Goal: Task Accomplishment & Management: Manage account settings

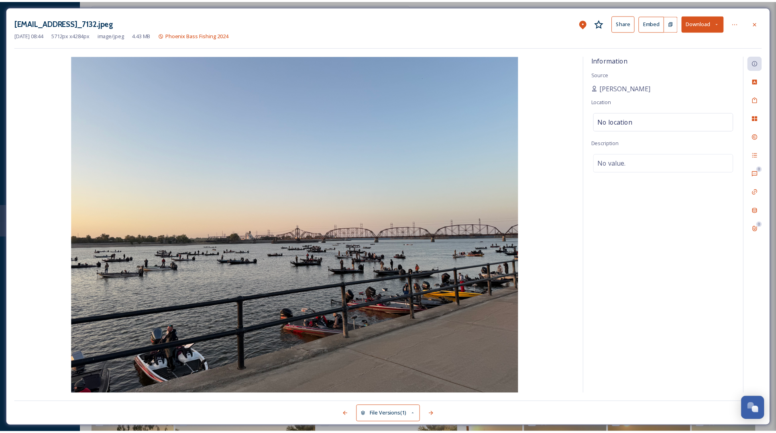
scroll to position [306, 0]
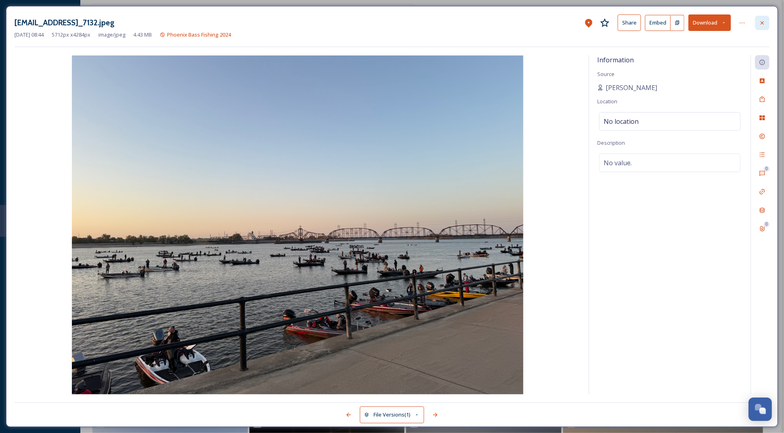
click at [767, 22] on div at bounding box center [762, 23] width 14 height 14
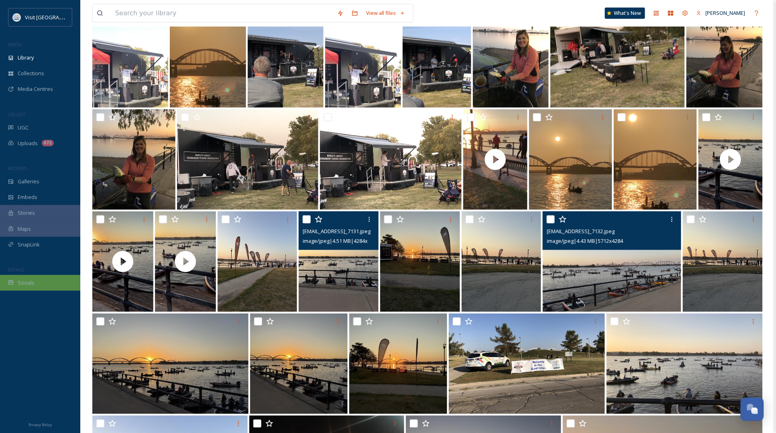
click at [27, 282] on span "Socials" at bounding box center [26, 283] width 17 height 8
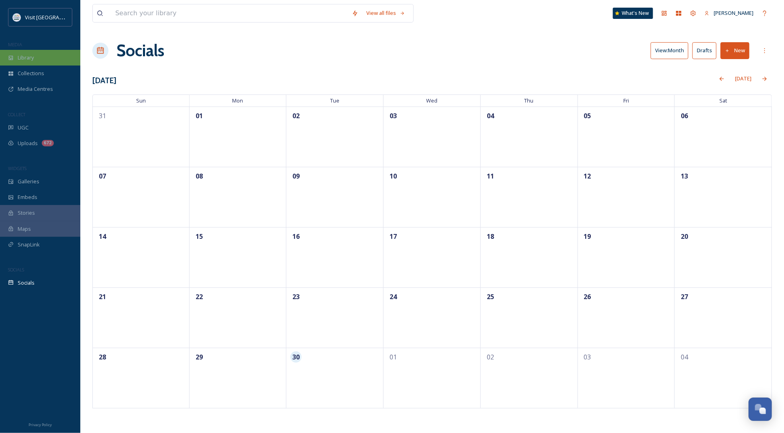
click at [41, 57] on div "Library" at bounding box center [40, 58] width 80 height 16
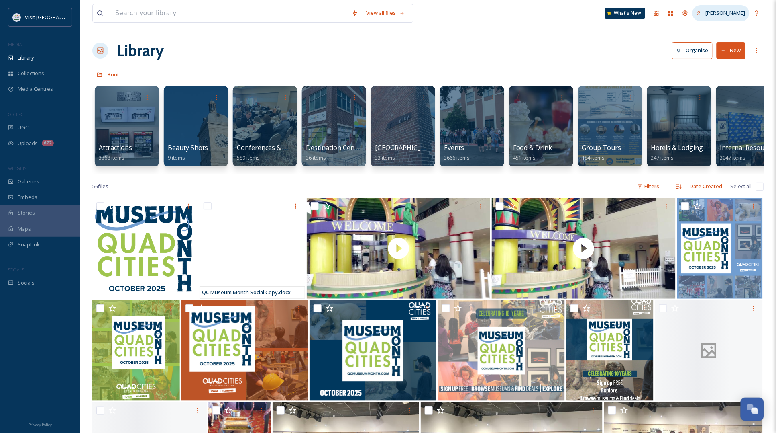
click at [724, 12] on span "[PERSON_NAME]" at bounding box center [726, 12] width 40 height 7
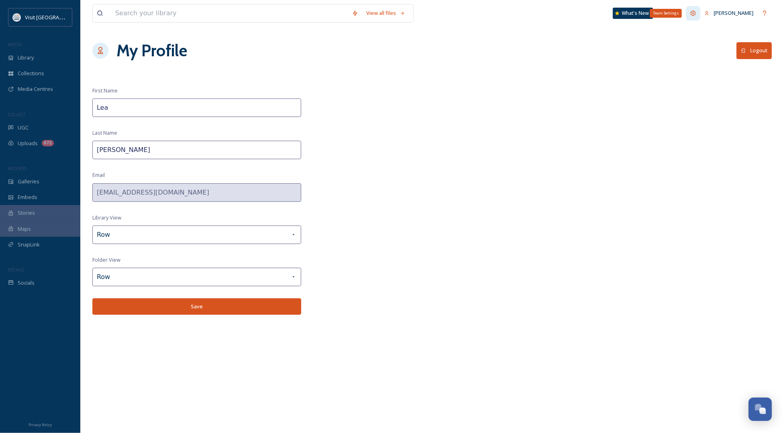
click at [696, 12] on icon at bounding box center [693, 12] width 5 height 5
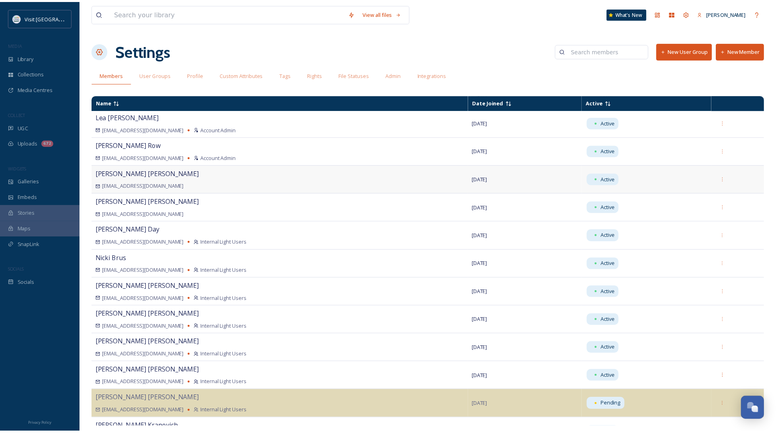
scroll to position [50, 0]
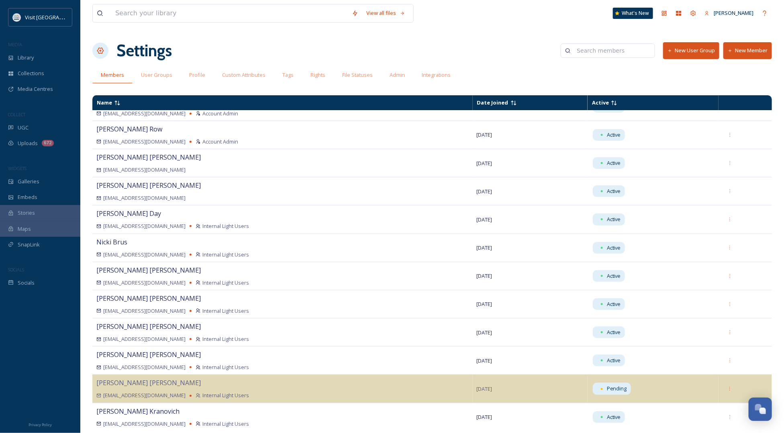
click at [740, 48] on button "New Member" at bounding box center [747, 50] width 49 height 16
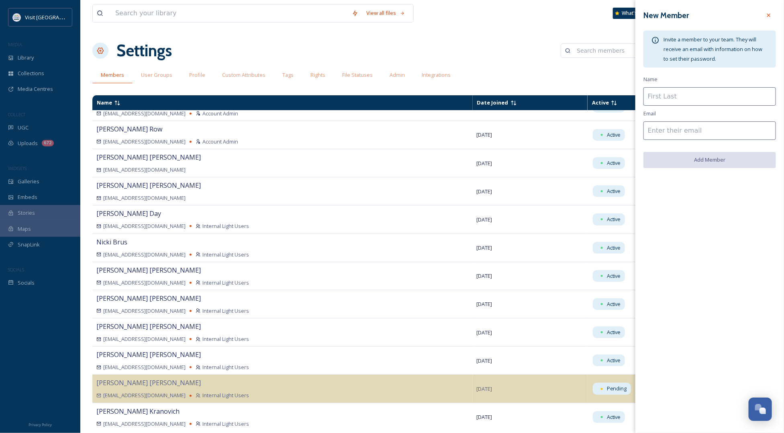
click at [713, 95] on input at bounding box center [710, 96] width 133 height 18
click at [715, 78] on div "New Member Invite a member to your team. They will receive an email with inform…" at bounding box center [709, 88] width 149 height 176
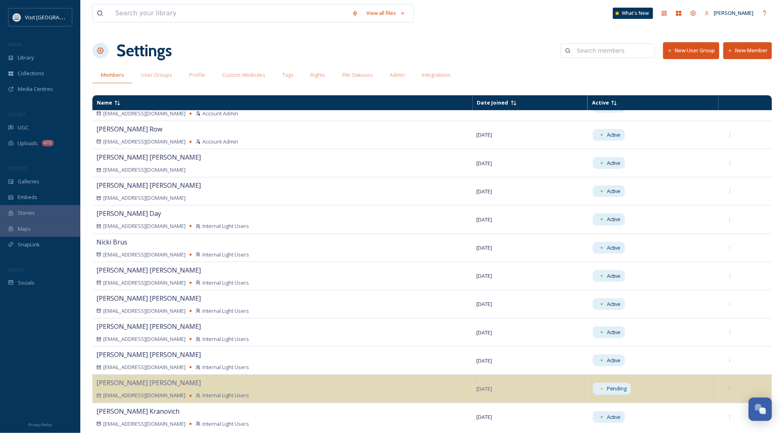
click at [577, 74] on div "Members User Groups Profile Custom Attributes Tags Rights File Statuses Admin I…" at bounding box center [432, 75] width 680 height 16
click at [159, 74] on span "User Groups" at bounding box center [156, 75] width 31 height 8
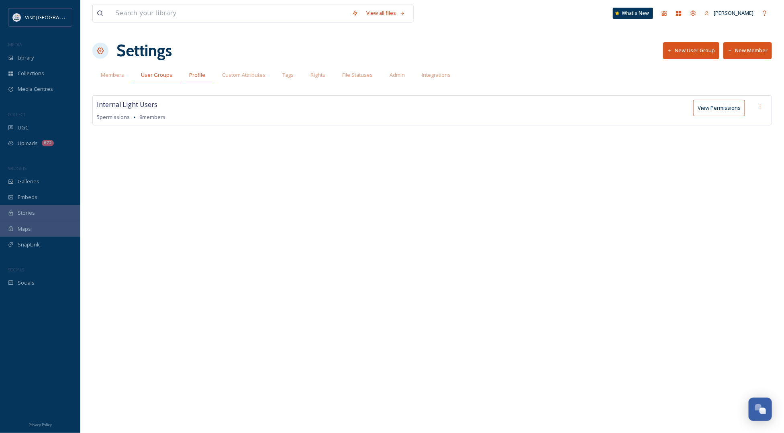
click at [199, 77] on span "Profile" at bounding box center [197, 75] width 16 height 8
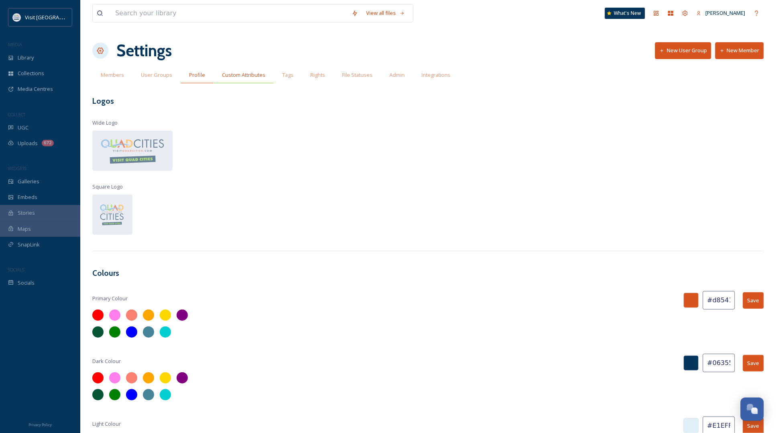
click at [238, 76] on span "Custom Attributes" at bounding box center [243, 75] width 43 height 8
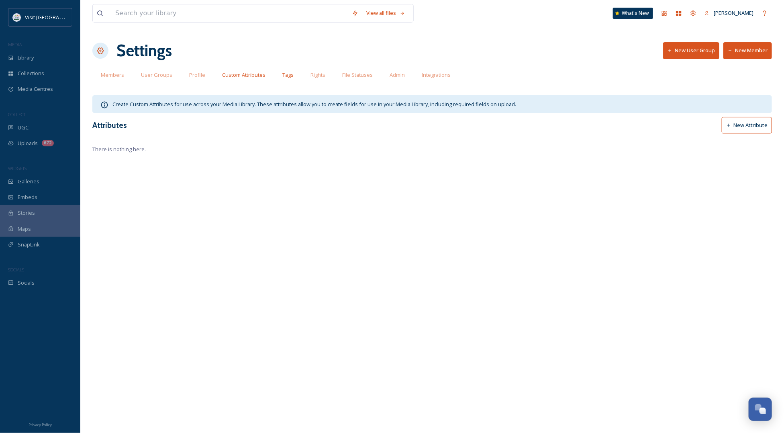
click at [290, 78] on span "Tags" at bounding box center [287, 75] width 11 height 8
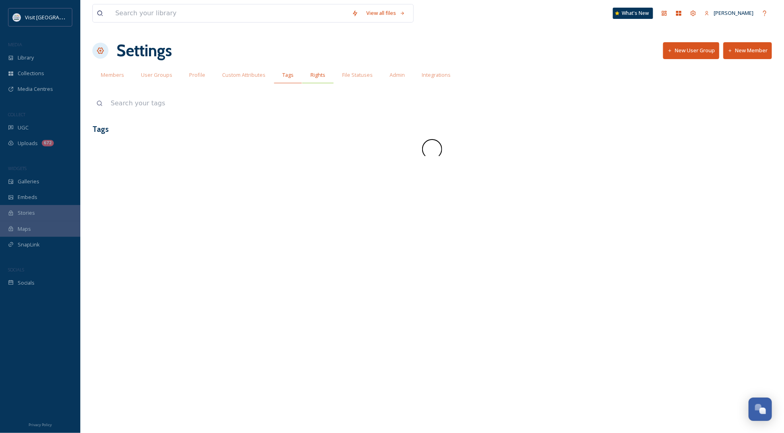
click at [313, 78] on span "Rights" at bounding box center [318, 75] width 15 height 8
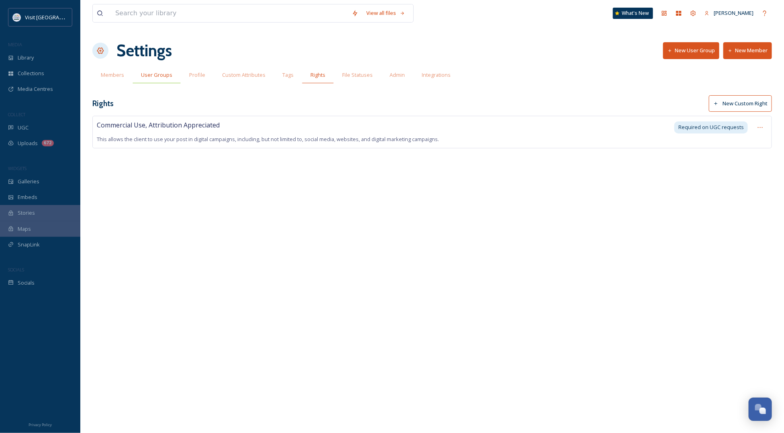
click at [152, 75] on span "User Groups" at bounding box center [156, 75] width 31 height 8
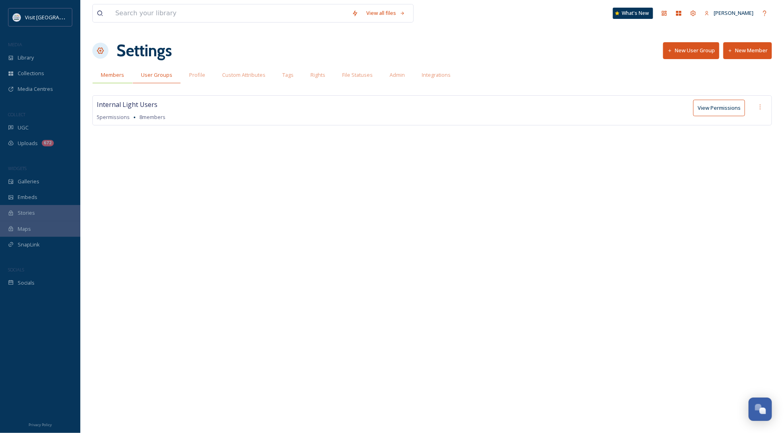
click at [115, 71] on span "Members" at bounding box center [112, 75] width 23 height 8
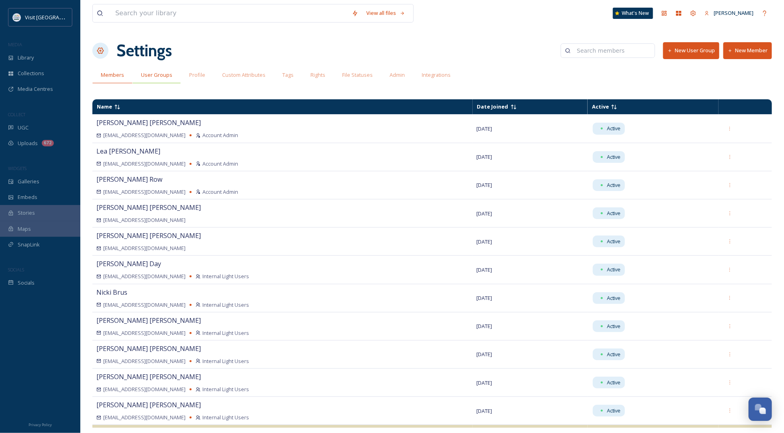
click at [161, 75] on span "User Groups" at bounding box center [156, 75] width 31 height 8
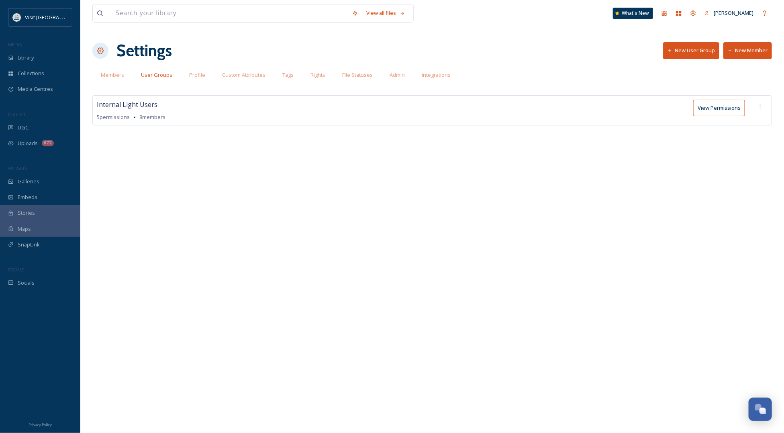
click at [720, 109] on button "View Permissions" at bounding box center [719, 108] width 52 height 16
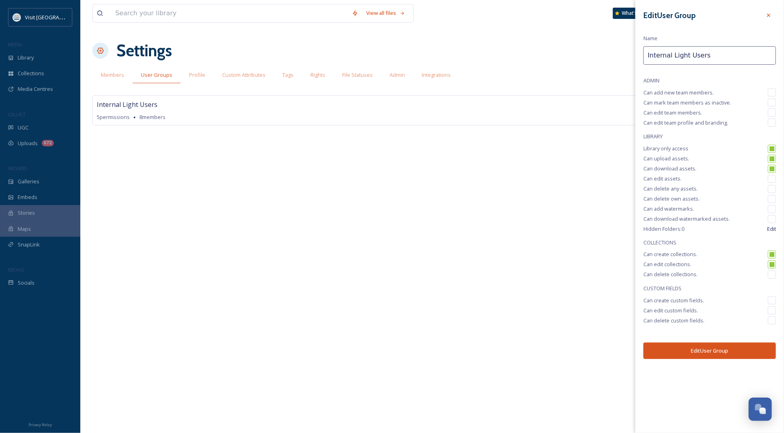
click at [567, 200] on div "View all files What's New [PERSON_NAME] Settings New User Group New Member Memb…" at bounding box center [432, 216] width 704 height 433
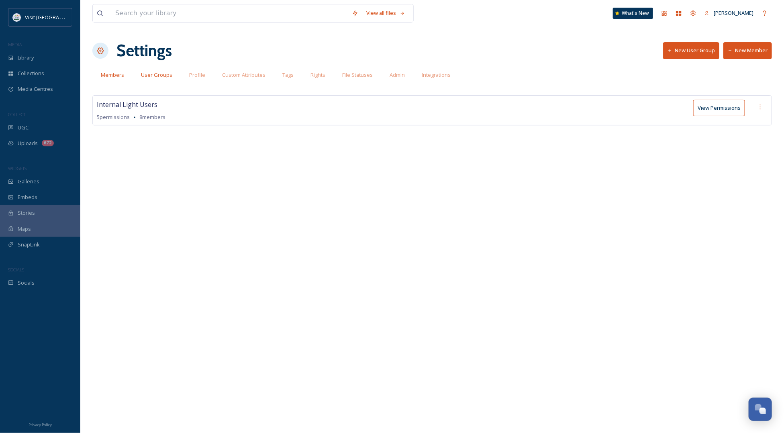
click at [102, 73] on span "Members" at bounding box center [112, 75] width 23 height 8
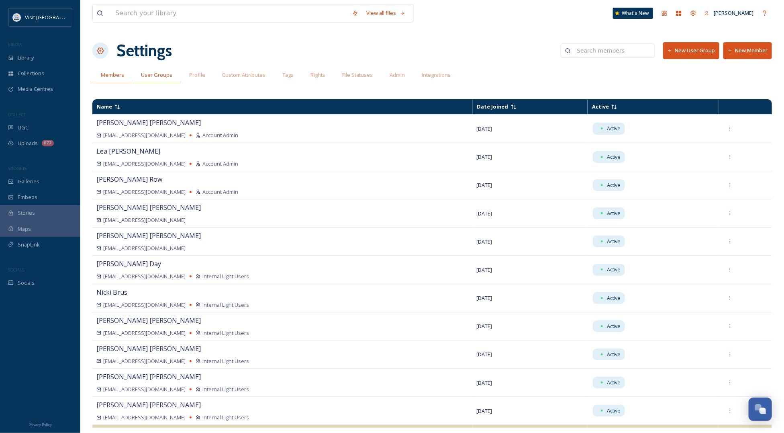
click at [169, 75] on span "User Groups" at bounding box center [156, 75] width 31 height 8
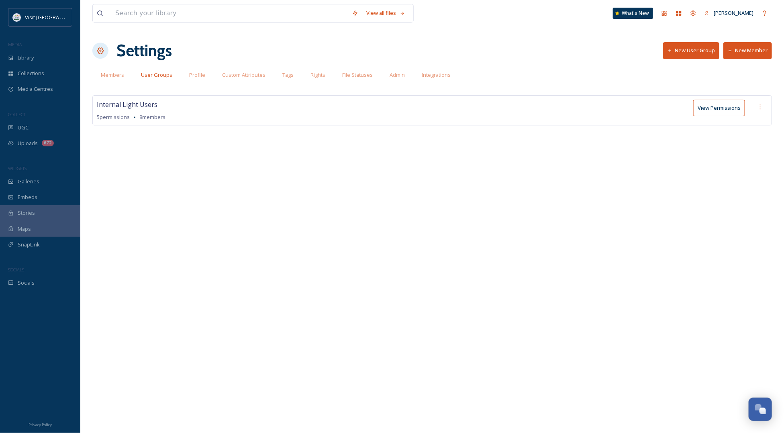
click at [754, 48] on button "New Member" at bounding box center [747, 50] width 49 height 16
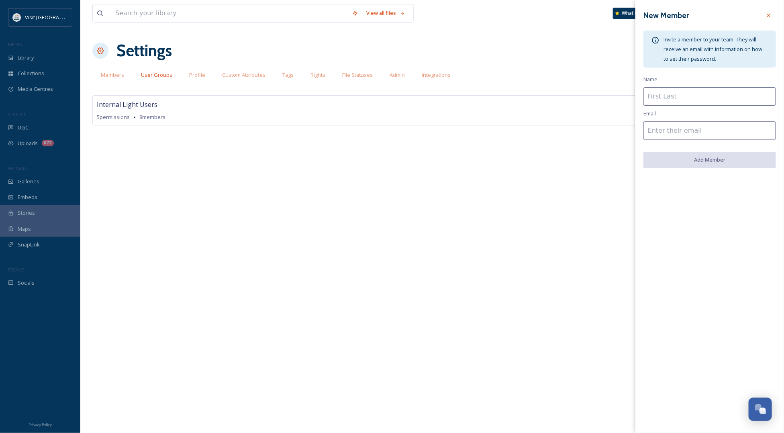
click at [699, 100] on input at bounding box center [710, 96] width 133 height 18
click at [651, 138] on input at bounding box center [710, 130] width 133 height 18
paste input "[EMAIL_ADDRESS][DOMAIN_NAME]"
type input "[EMAIL_ADDRESS][DOMAIN_NAME]"
click at [670, 98] on input at bounding box center [710, 96] width 133 height 18
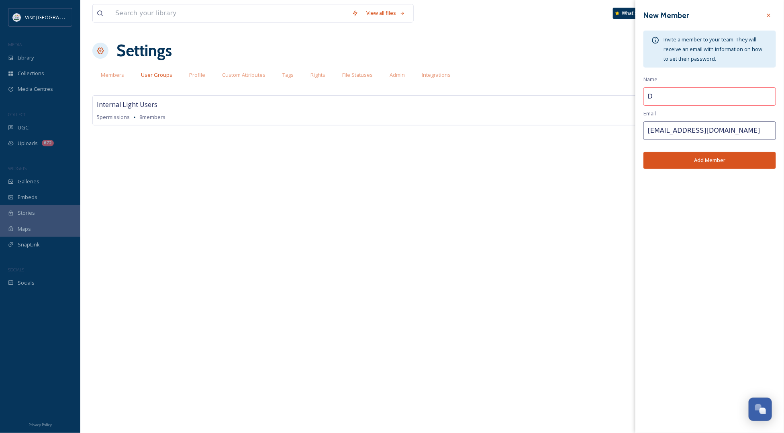
type input "D"
click at [716, 102] on input "D" at bounding box center [710, 96] width 133 height 18
paste input "[PERSON_NAME]"
type input "[PERSON_NAME]"
click at [682, 163] on button "Add Member" at bounding box center [710, 160] width 133 height 16
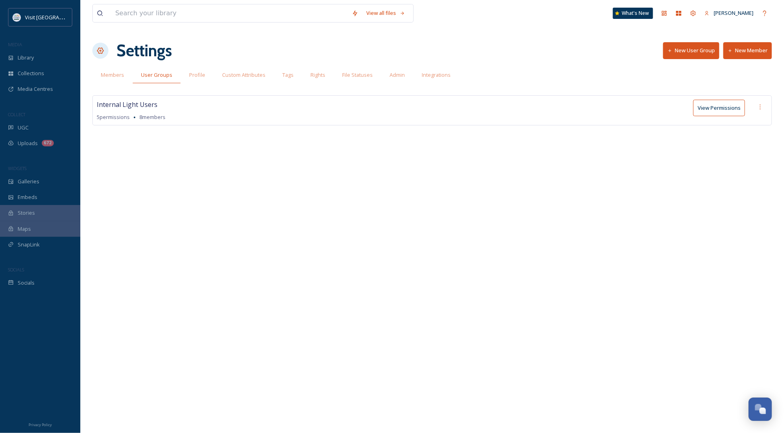
click at [740, 53] on button "New Member" at bounding box center [747, 50] width 49 height 16
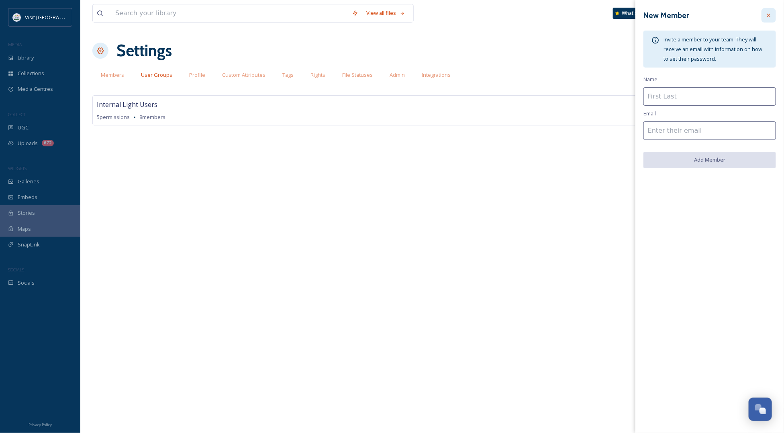
click at [768, 14] on icon at bounding box center [769, 15] width 6 height 6
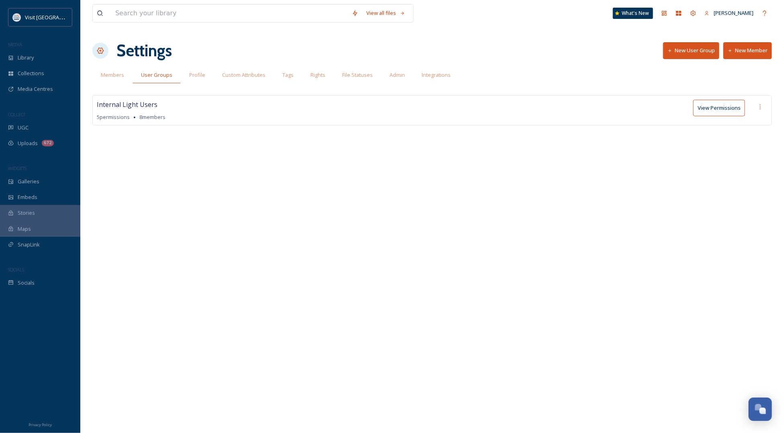
click at [746, 51] on button "New Member" at bounding box center [747, 50] width 49 height 16
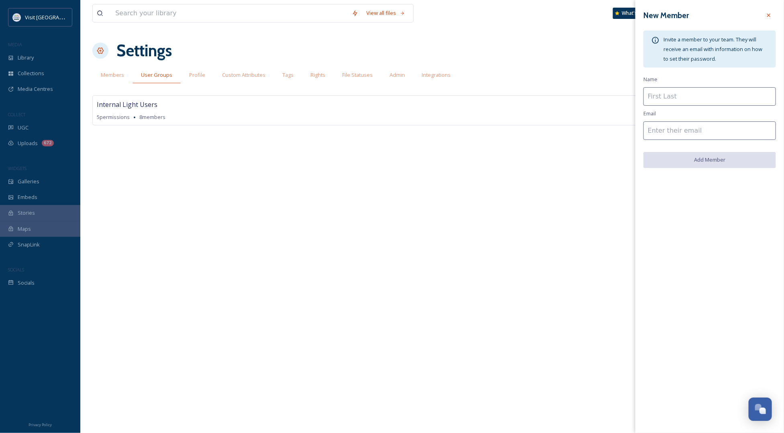
click at [693, 94] on input at bounding box center [710, 96] width 133 height 18
click at [688, 83] on div "New Member Invite a member to your team. They will receive an email with inform…" at bounding box center [709, 88] width 149 height 176
click at [682, 128] on input at bounding box center [710, 130] width 133 height 18
click at [699, 97] on input at bounding box center [710, 96] width 133 height 18
paste input "[PERSON_NAME]"
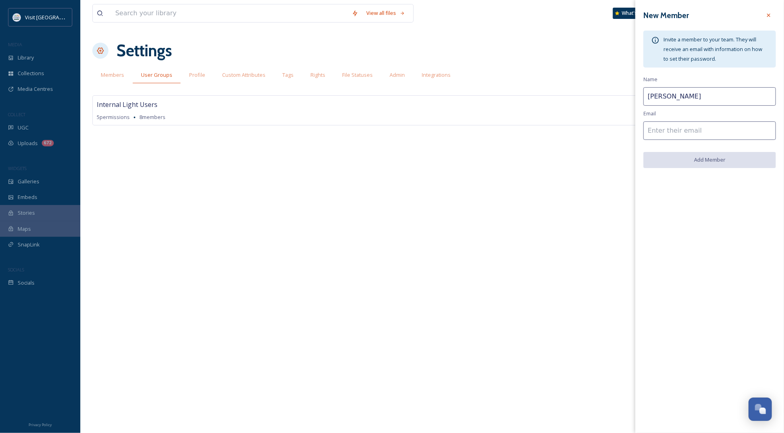
type input "[PERSON_NAME]"
click at [660, 134] on input at bounding box center [710, 130] width 133 height 18
click at [674, 134] on input at bounding box center [710, 130] width 133 height 18
paste input "[EMAIL_ADDRESS][DOMAIN_NAME]"
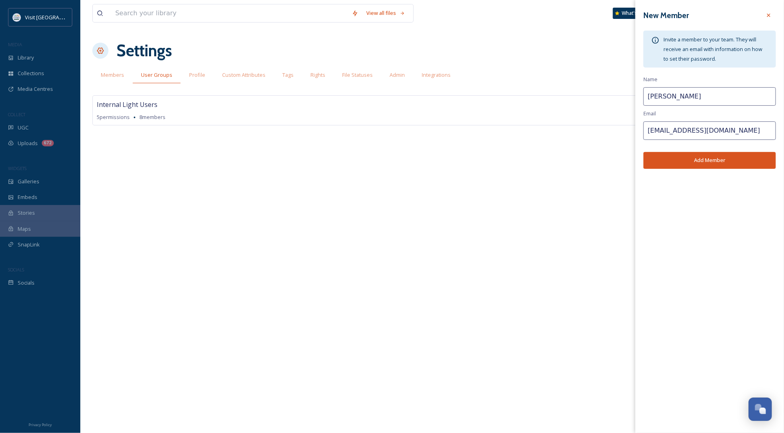
type input "[EMAIL_ADDRESS][DOMAIN_NAME]"
click at [684, 163] on button "Add Member" at bounding box center [710, 160] width 133 height 16
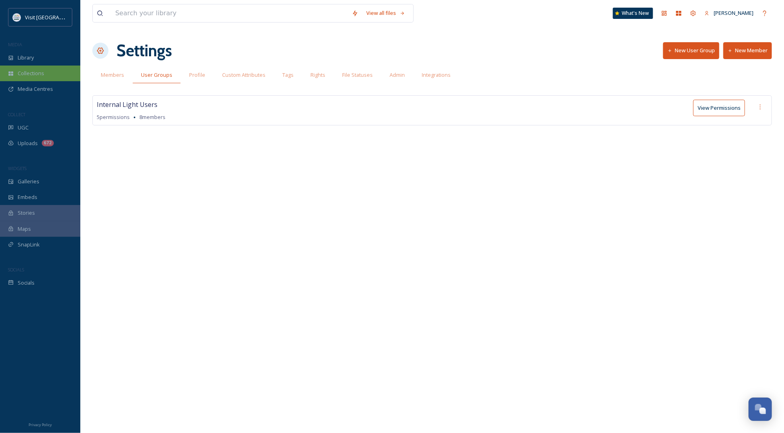
click at [22, 76] on span "Collections" at bounding box center [31, 73] width 27 height 8
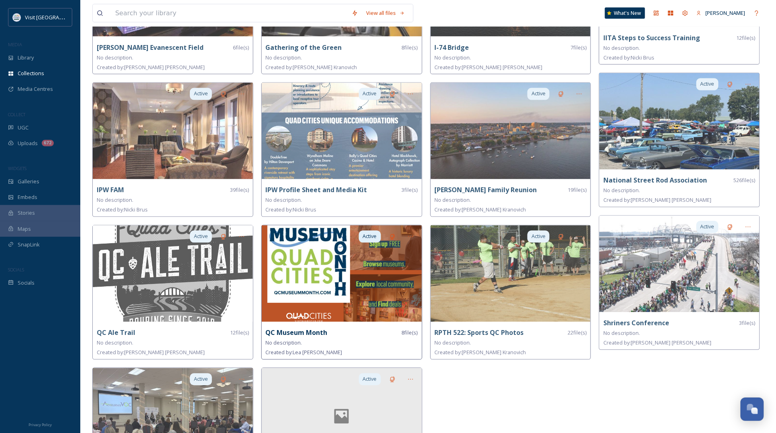
scroll to position [508, 0]
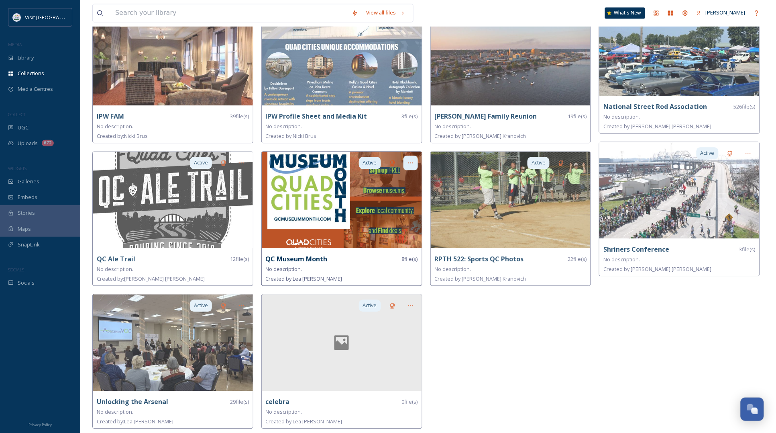
click at [412, 163] on icon at bounding box center [411, 163] width 6 height 6
click at [310, 188] on img at bounding box center [342, 200] width 160 height 96
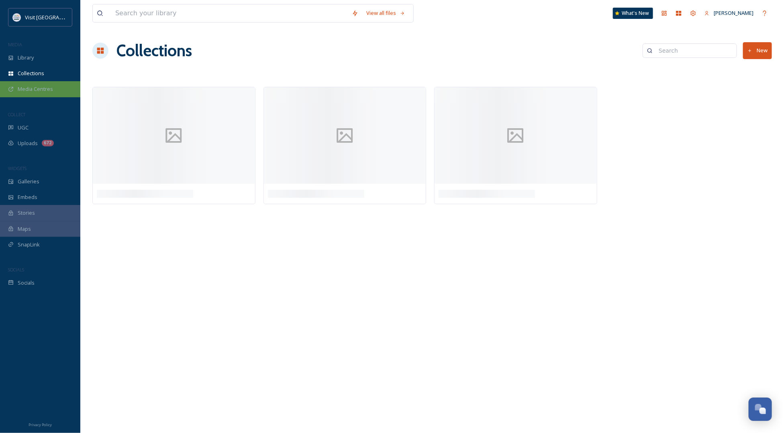
click at [17, 89] on div "Media Centres" at bounding box center [40, 89] width 80 height 16
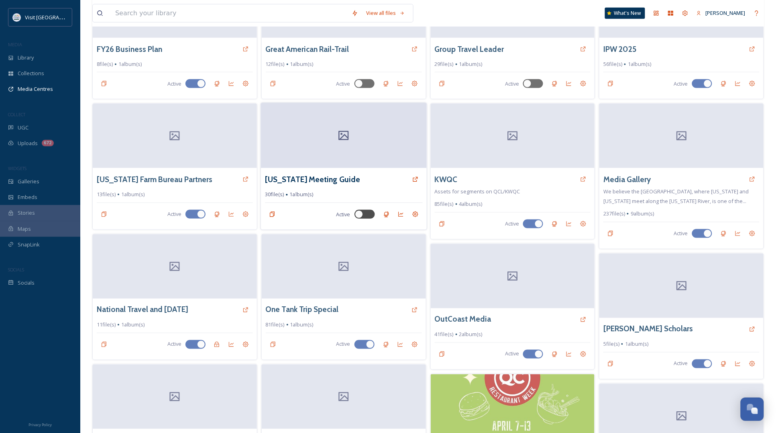
scroll to position [460, 0]
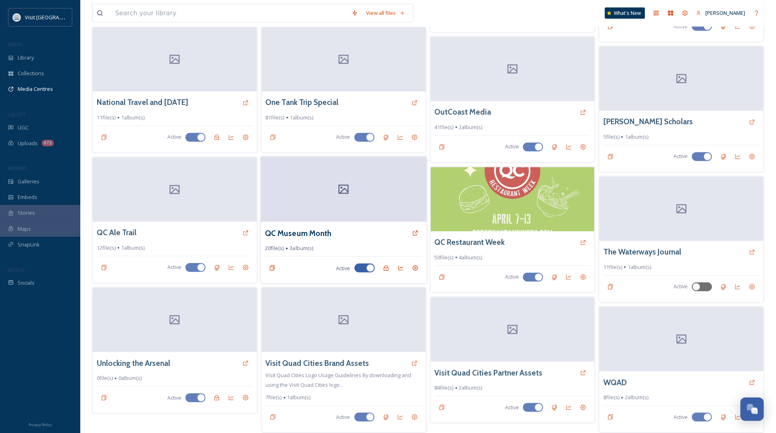
click at [351, 226] on div "QC Museum Month" at bounding box center [344, 233] width 158 height 14
click at [334, 197] on div at bounding box center [344, 189] width 166 height 65
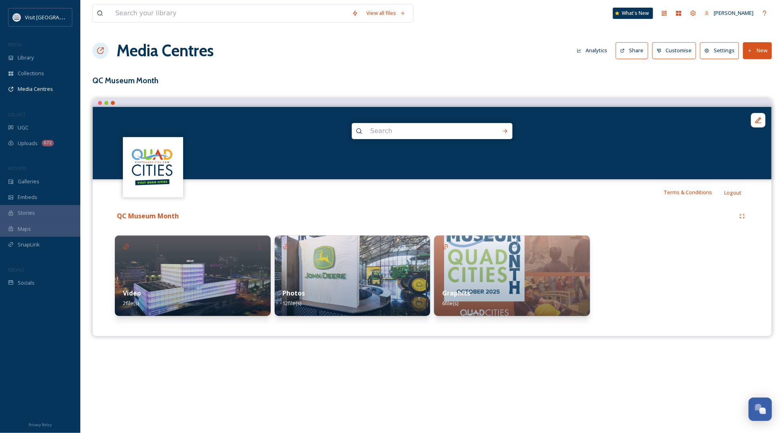
click at [217, 284] on div "Video 2 file(s)" at bounding box center [193, 298] width 156 height 36
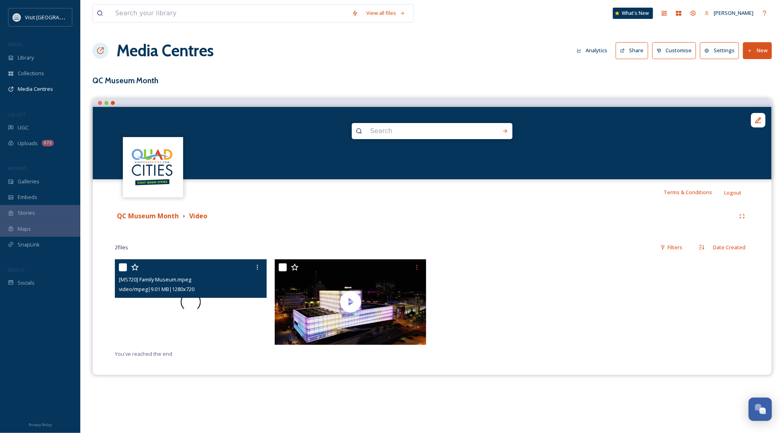
click at [179, 333] on div at bounding box center [191, 302] width 152 height 86
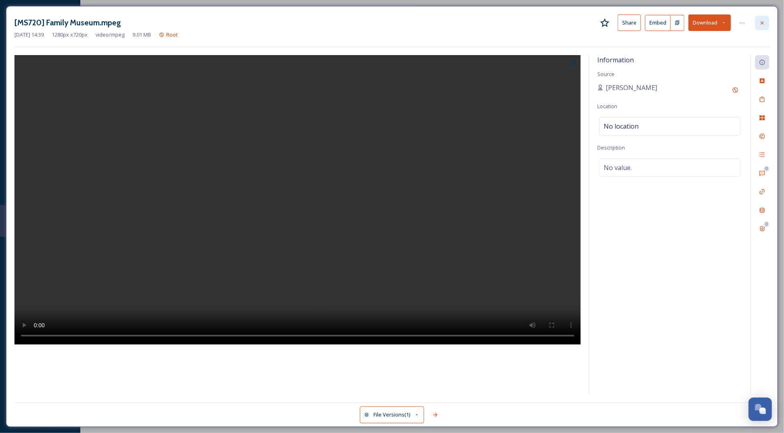
click at [762, 22] on icon at bounding box center [762, 22] width 3 height 3
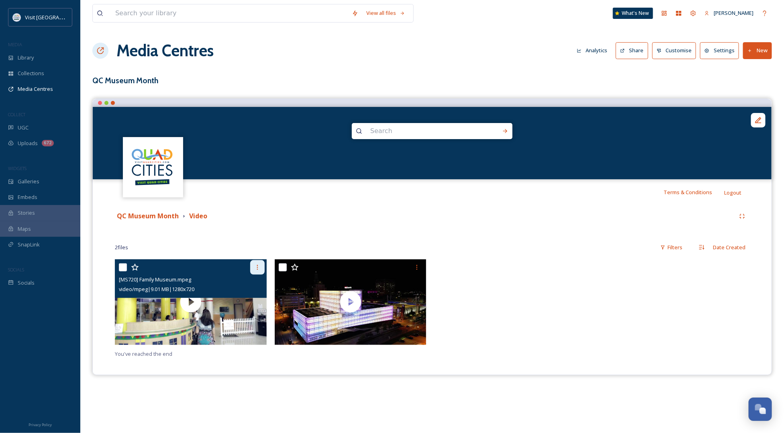
click at [256, 266] on icon at bounding box center [257, 267] width 6 height 6
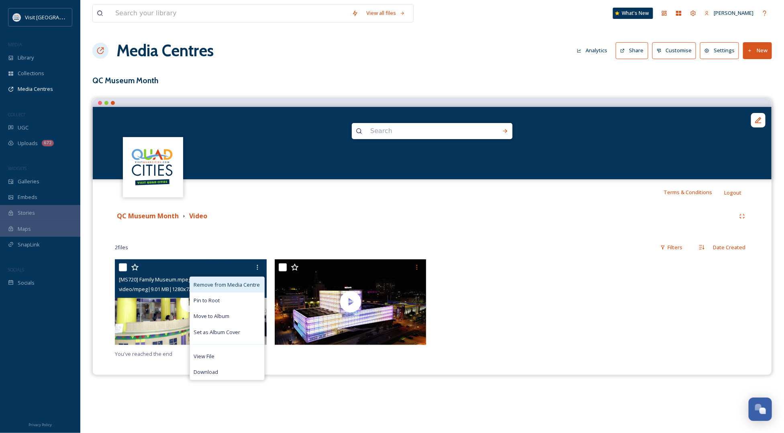
click at [213, 285] on span "Remove from Media Centre" at bounding box center [227, 285] width 66 height 8
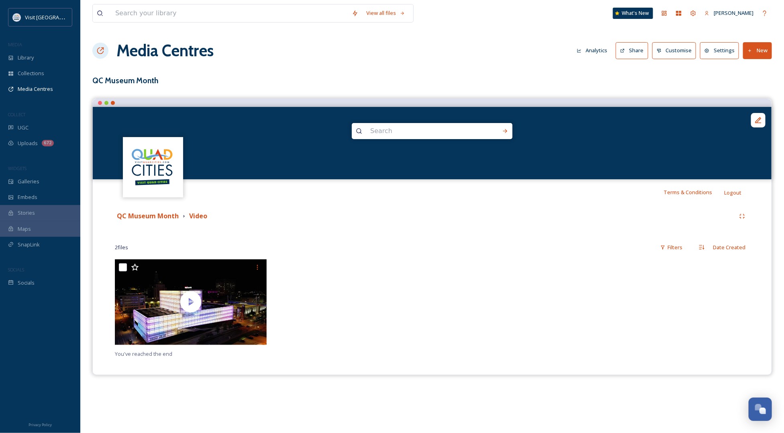
click at [337, 296] on div at bounding box center [353, 304] width 156 height 90
click at [772, 53] on button "New" at bounding box center [757, 50] width 29 height 16
click at [747, 71] on span "Add Files" at bounding box center [753, 69] width 22 height 8
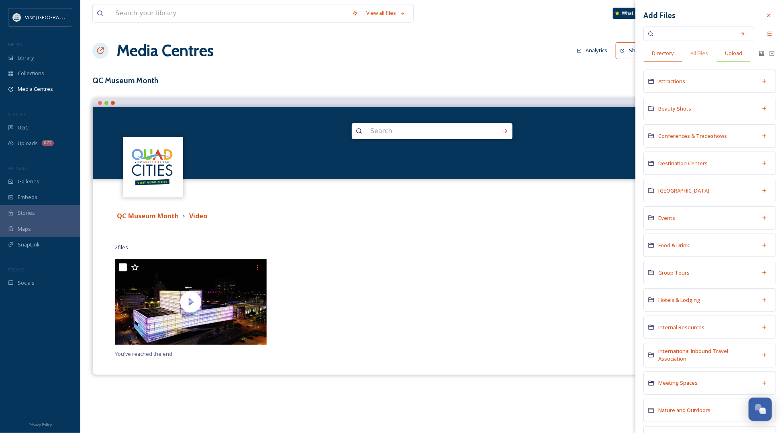
click at [742, 55] on span "Upload" at bounding box center [733, 53] width 17 height 8
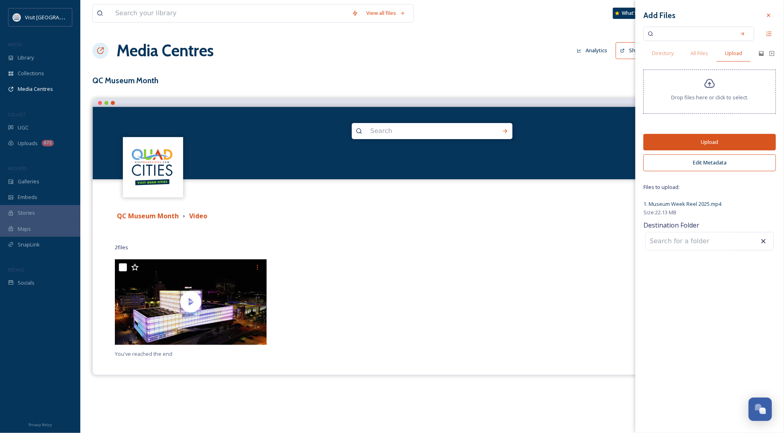
click at [684, 203] on span "1. Museum Week Reel 2025.mp4" at bounding box center [683, 203] width 78 height 7
click at [701, 139] on button "Upload" at bounding box center [710, 142] width 133 height 16
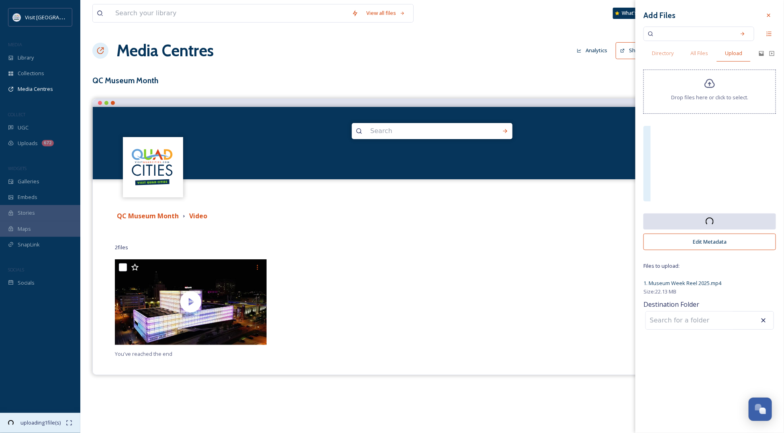
click at [37, 419] on span "uploading 1 file(s)" at bounding box center [41, 415] width 50 height 8
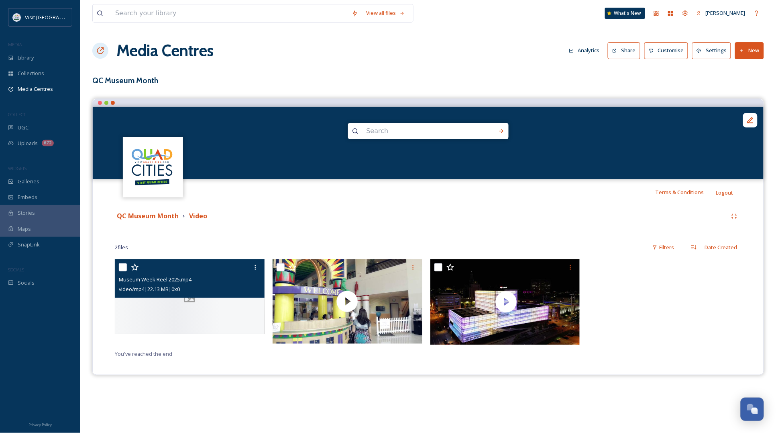
scroll to position [135, 0]
click at [157, 259] on div at bounding box center [190, 296] width 150 height 75
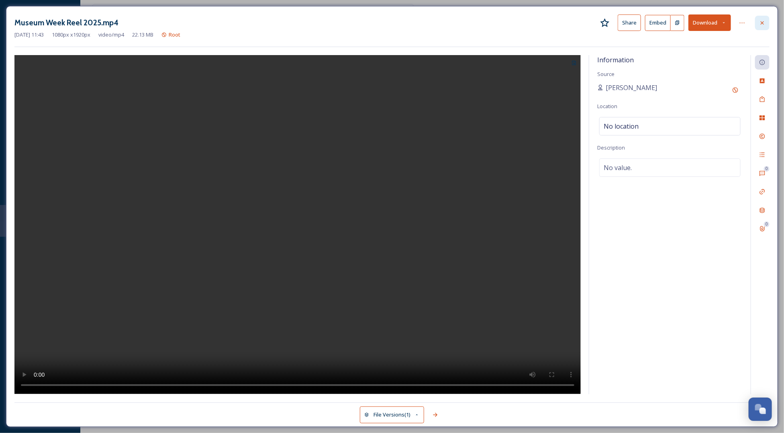
click at [762, 22] on icon at bounding box center [762, 22] width 3 height 3
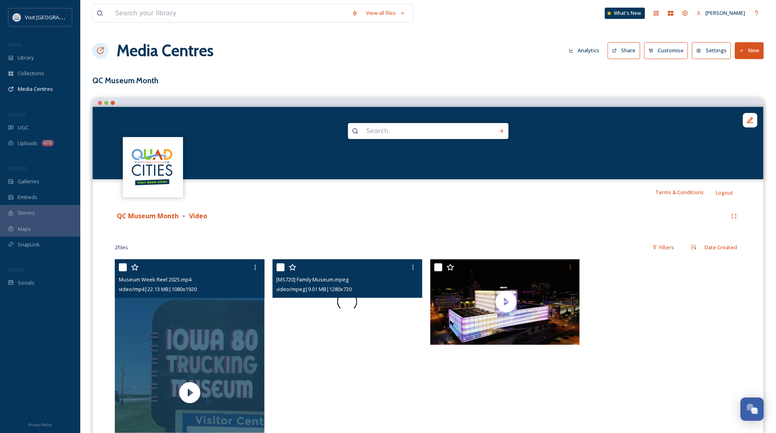
click at [364, 322] on div at bounding box center [348, 301] width 150 height 84
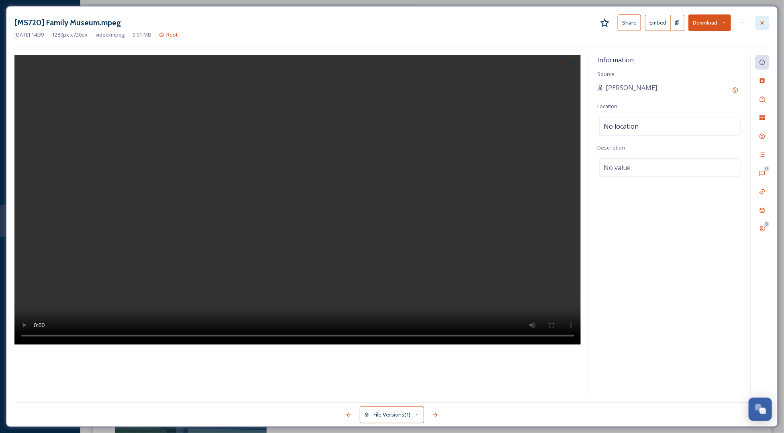
click at [759, 23] on icon at bounding box center [762, 23] width 6 height 6
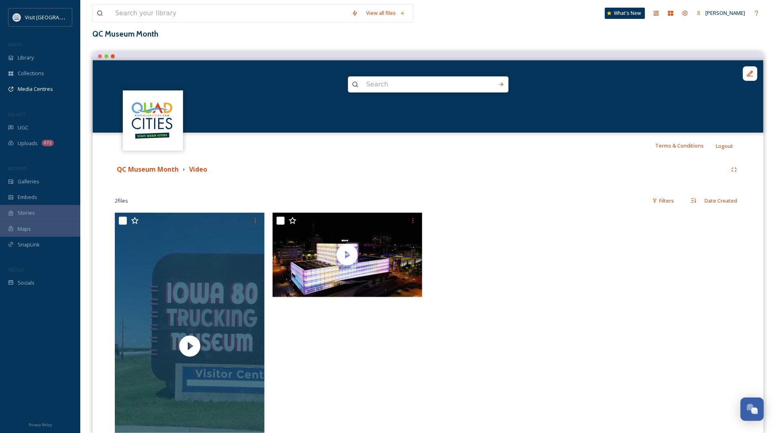
scroll to position [135, 0]
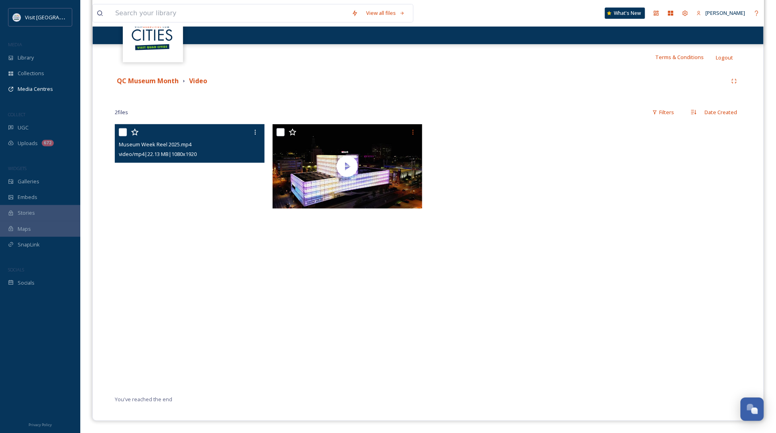
click at [209, 288] on video "Museum Week Reel 2025.mp4" at bounding box center [190, 257] width 150 height 266
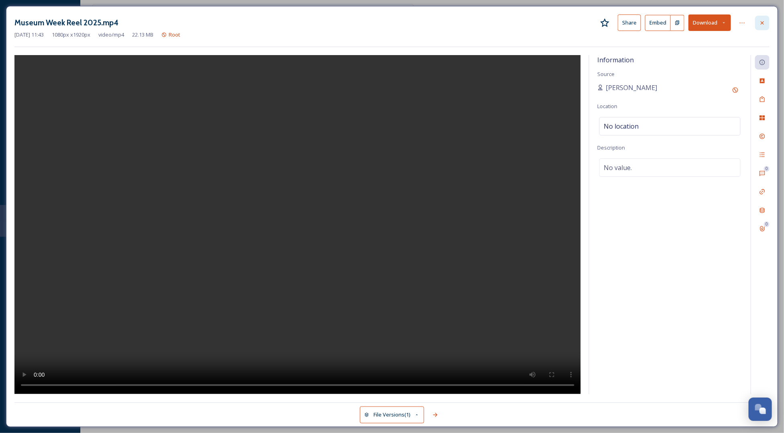
click at [768, 17] on div at bounding box center [762, 23] width 14 height 14
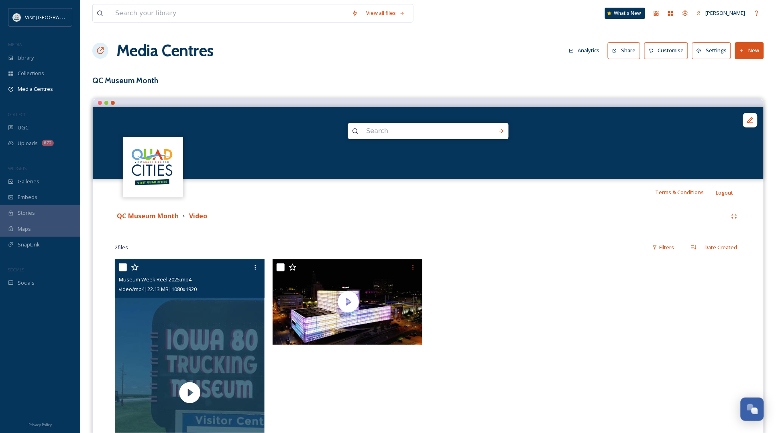
click at [760, 53] on button "New" at bounding box center [749, 50] width 29 height 16
click at [739, 69] on span "Add Files" at bounding box center [745, 69] width 22 height 8
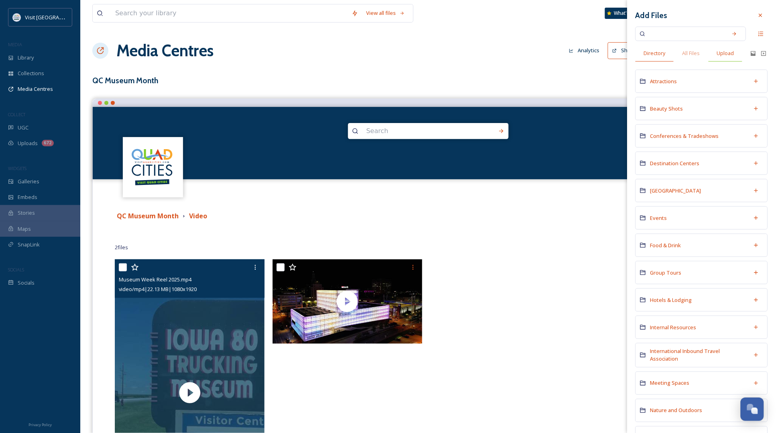
click at [729, 50] on span "Upload" at bounding box center [725, 53] width 17 height 8
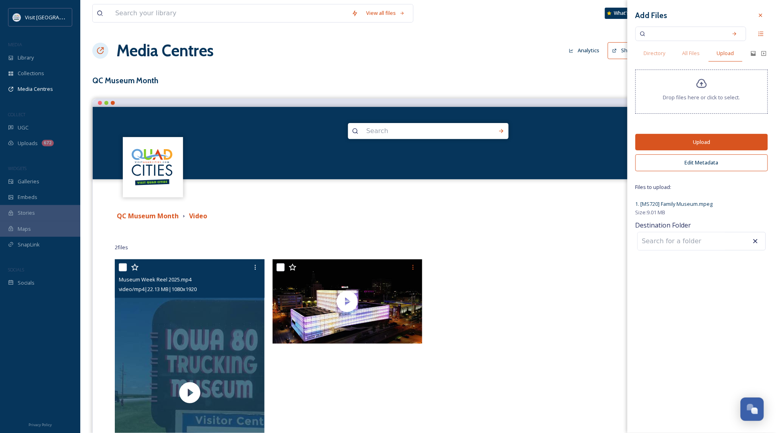
click at [686, 141] on button "Upload" at bounding box center [702, 142] width 133 height 16
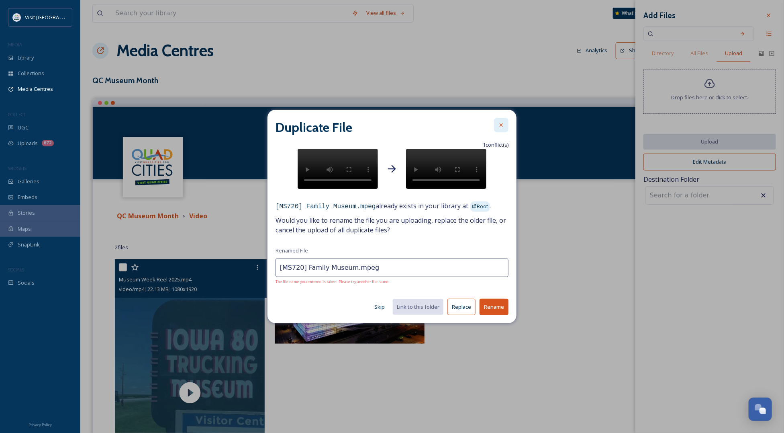
click at [501, 122] on icon at bounding box center [501, 125] width 6 height 6
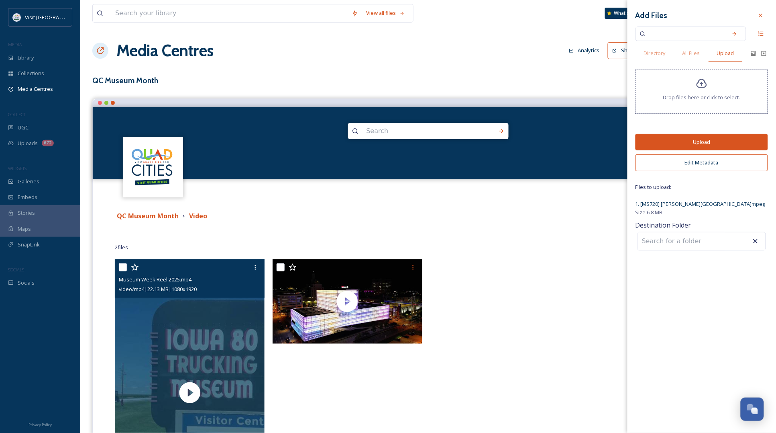
click at [631, 83] on div "Add Files Directory All Files Upload Drop files here or click to select. Upload…" at bounding box center [702, 130] width 149 height 260
click at [672, 204] on span "1. [MS720] [PERSON_NAME][GEOGRAPHIC_DATA]mpeg" at bounding box center [701, 203] width 130 height 7
click at [715, 142] on button "Upload" at bounding box center [702, 142] width 133 height 16
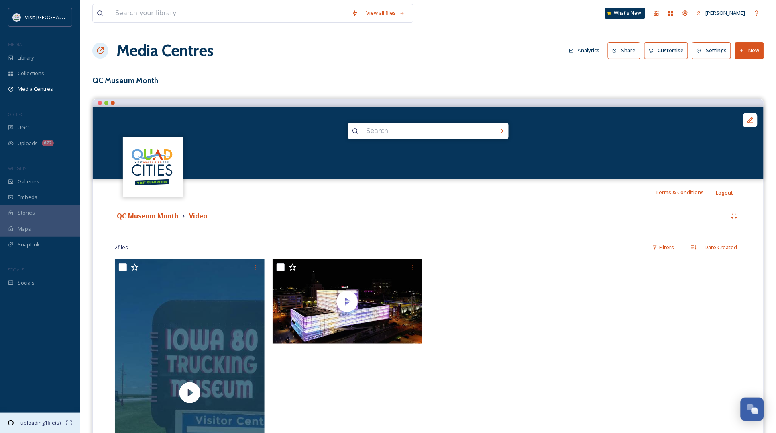
click at [42, 423] on span "uploading 1 file(s)" at bounding box center [41, 423] width 50 height 8
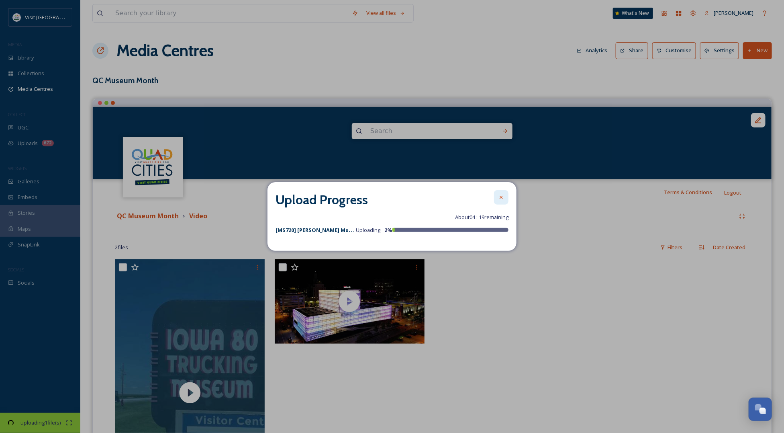
click at [500, 195] on icon at bounding box center [501, 197] width 6 height 6
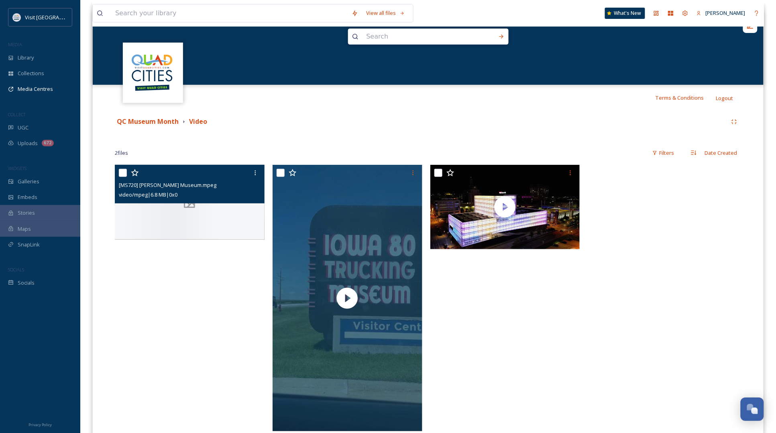
scroll to position [100, 0]
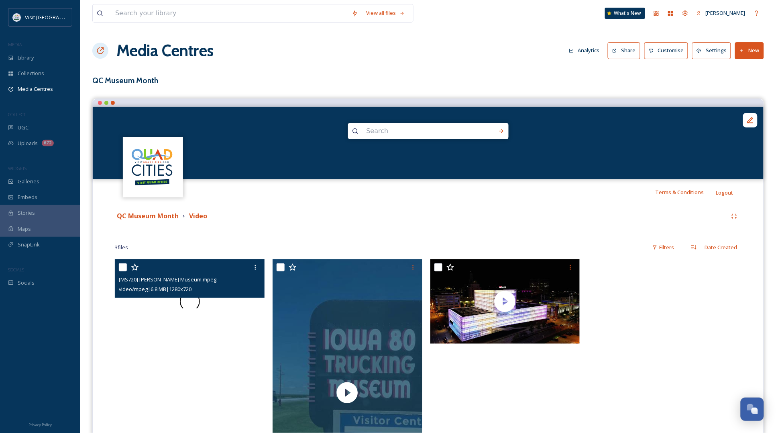
click at [192, 302] on span at bounding box center [190, 301] width 20 height 20
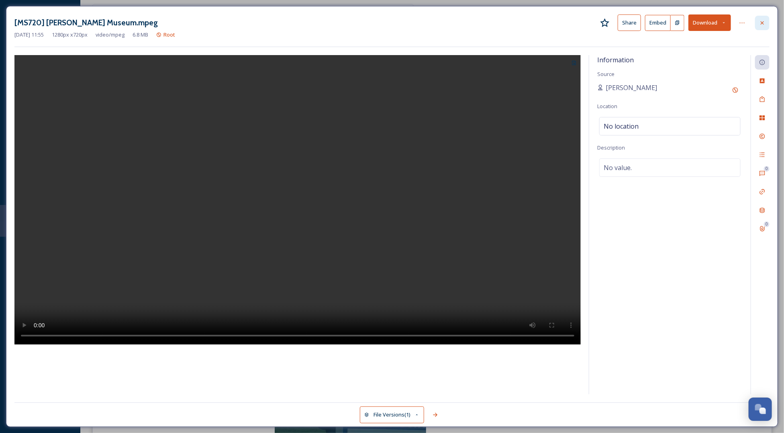
click at [764, 22] on icon at bounding box center [762, 23] width 6 height 6
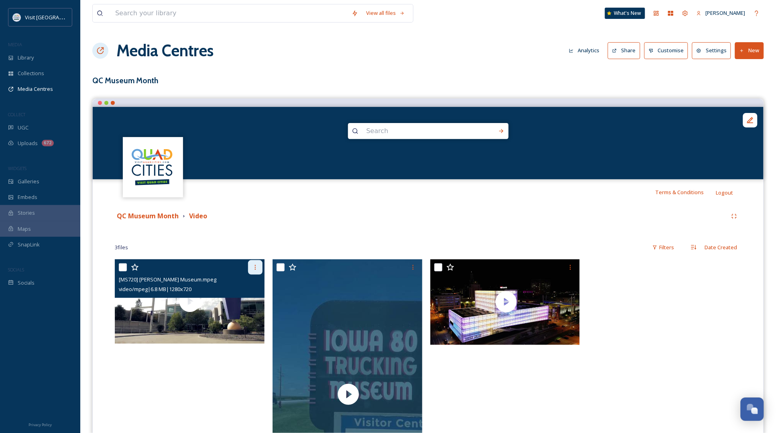
click at [252, 263] on div at bounding box center [255, 267] width 14 height 14
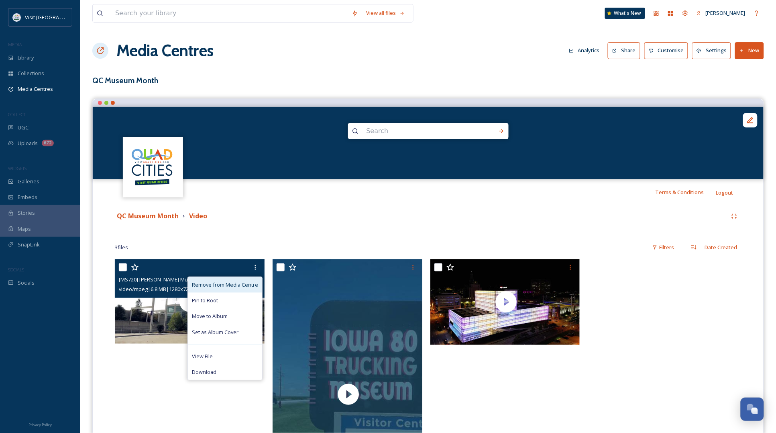
click at [218, 282] on span "Remove from Media Centre" at bounding box center [225, 285] width 66 height 8
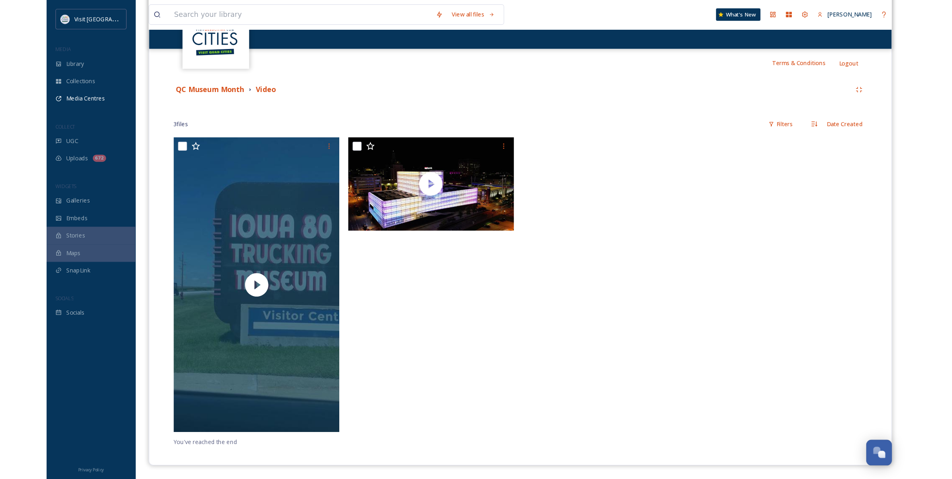
scroll to position [89, 0]
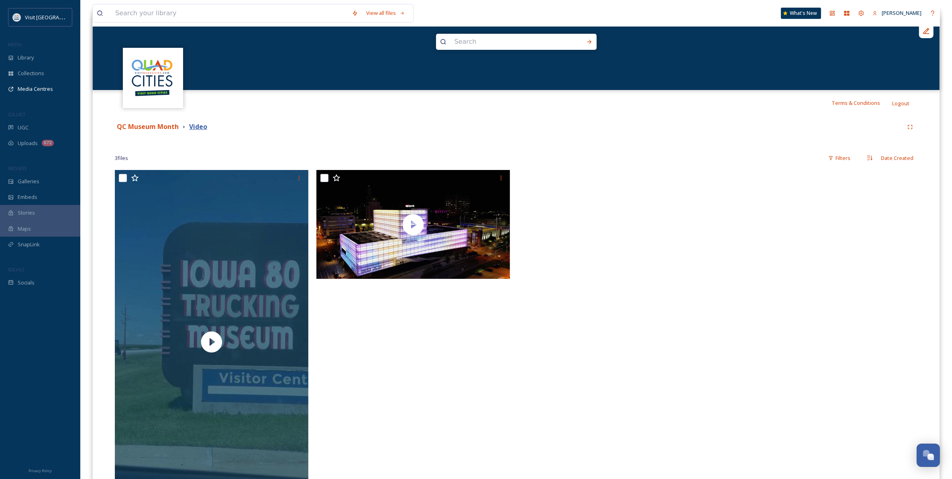
click at [197, 127] on strong "Video" at bounding box center [198, 126] width 18 height 9
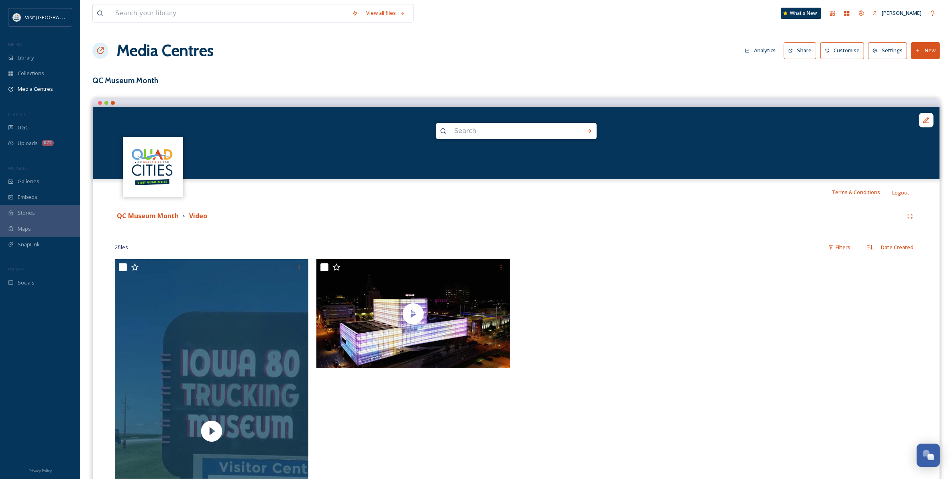
click at [784, 53] on button "New" at bounding box center [925, 50] width 29 height 16
click at [784, 71] on span "Add Files" at bounding box center [921, 69] width 22 height 8
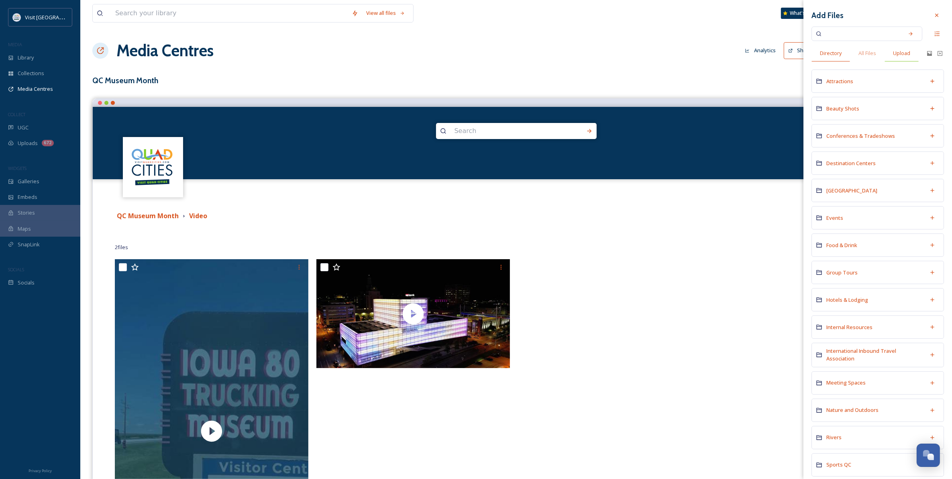
click at [784, 55] on span "Upload" at bounding box center [901, 53] width 17 height 8
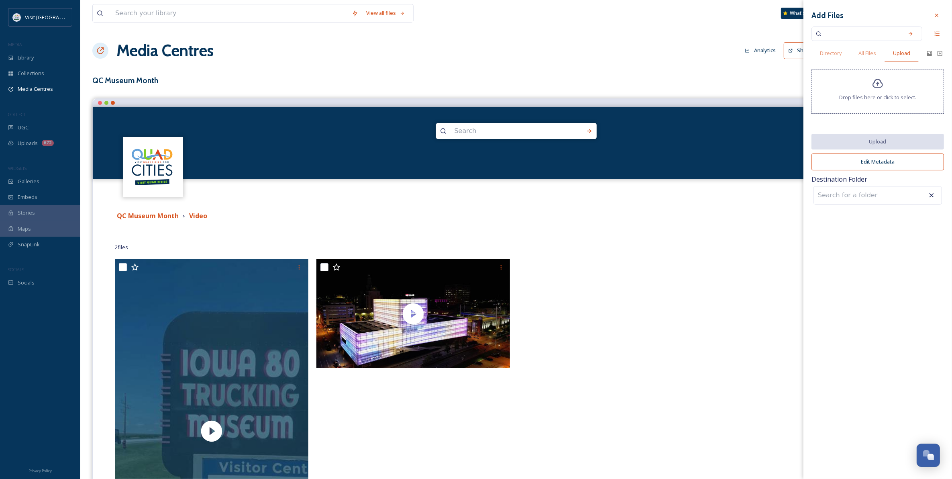
click at [784, 88] on div "Drop files here or click to select." at bounding box center [878, 91] width 133 height 44
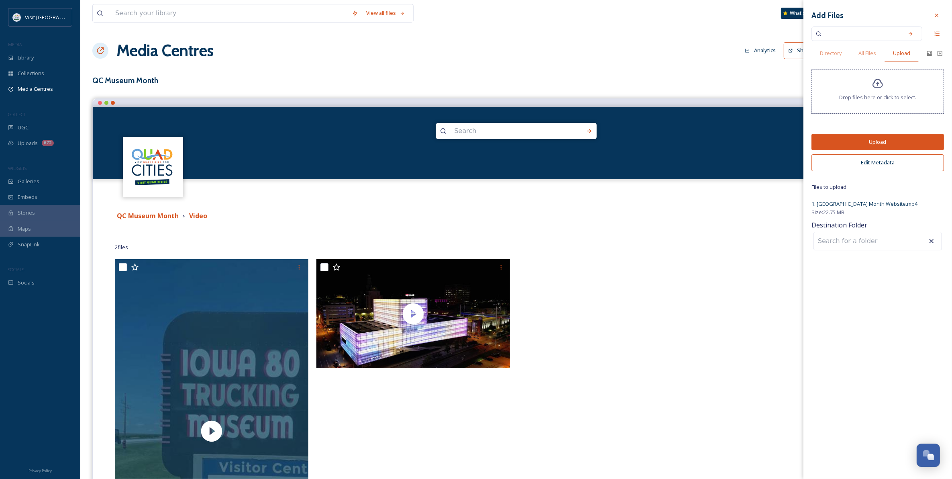
click at [784, 139] on button "Upload" at bounding box center [878, 142] width 133 height 16
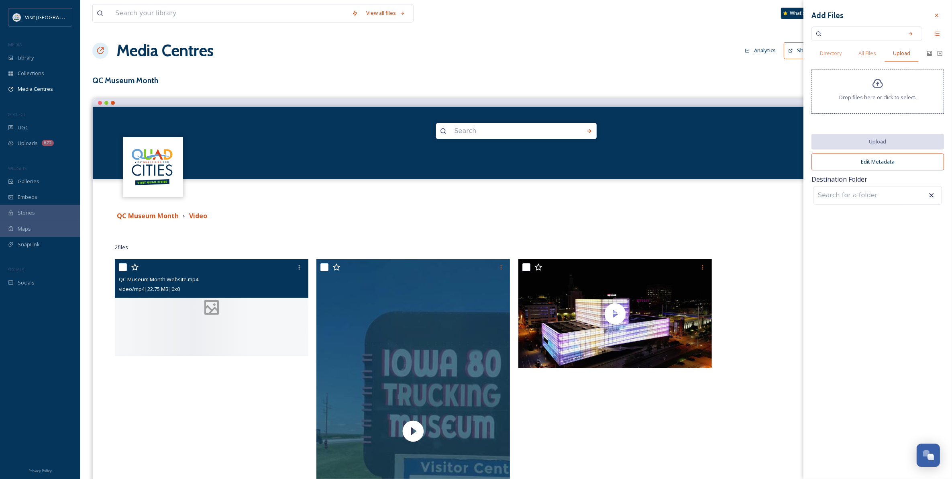
click at [226, 326] on div at bounding box center [212, 307] width 194 height 97
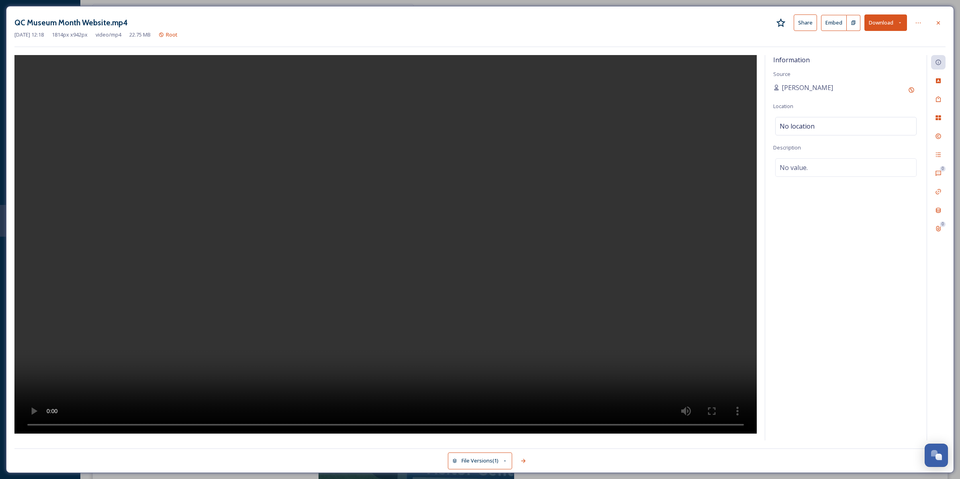
click at [246, 431] on video at bounding box center [385, 244] width 742 height 378
click at [784, 27] on div at bounding box center [938, 23] width 14 height 14
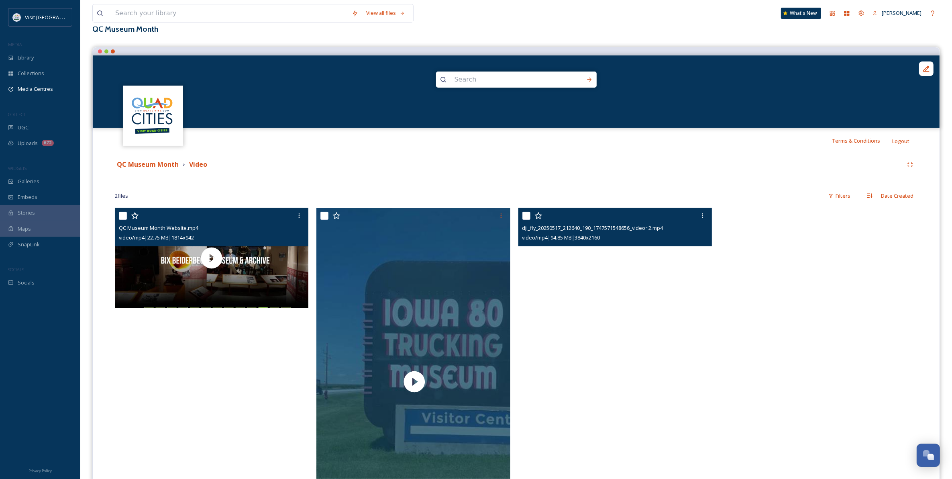
scroll to position [100, 0]
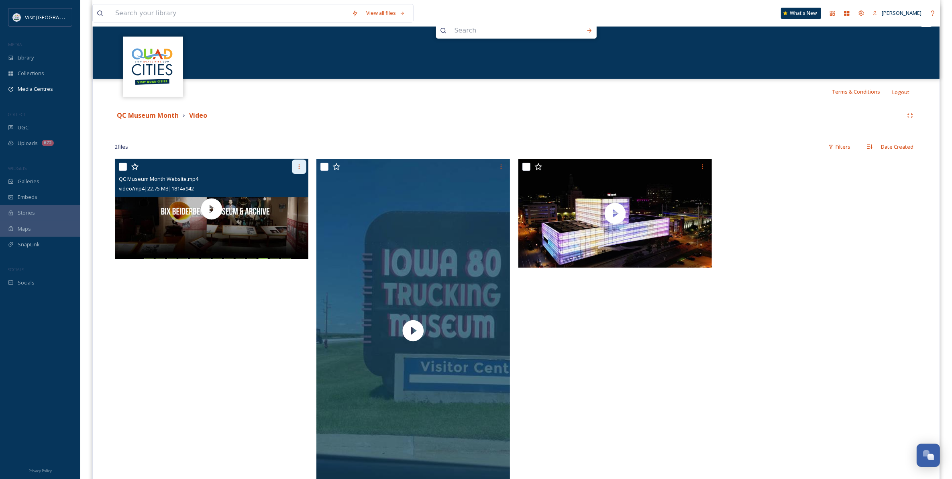
click at [296, 169] on icon at bounding box center [299, 166] width 6 height 6
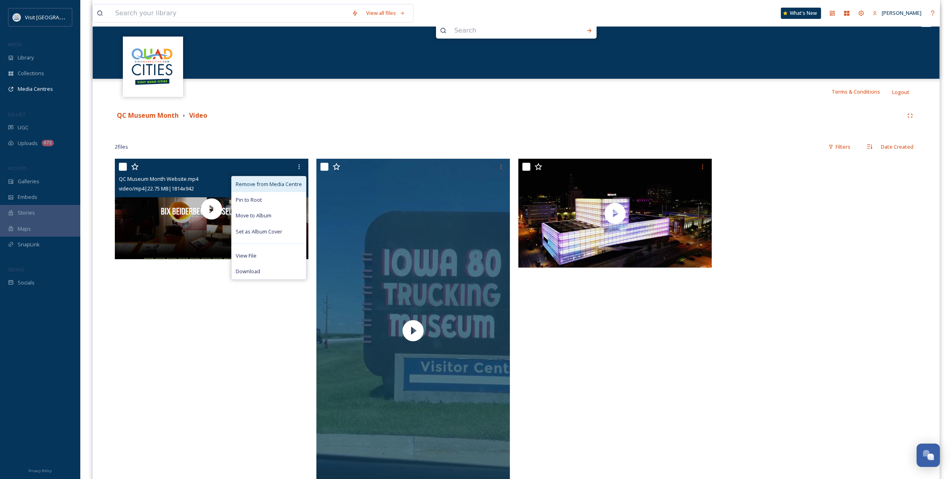
click at [256, 185] on span "Remove from Media Centre" at bounding box center [269, 184] width 66 height 8
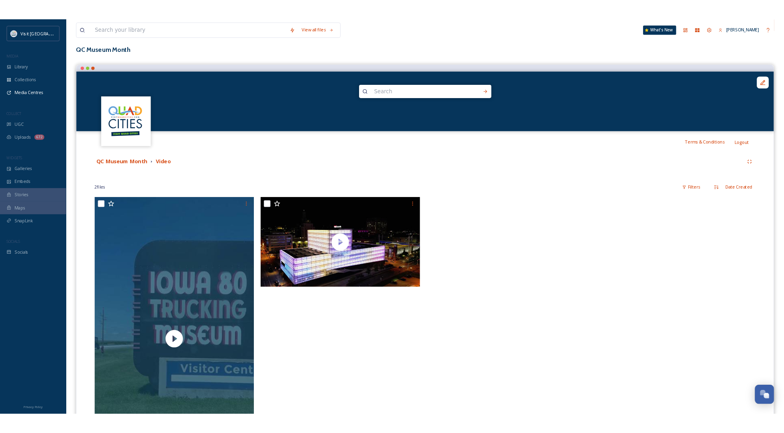
scroll to position [0, 0]
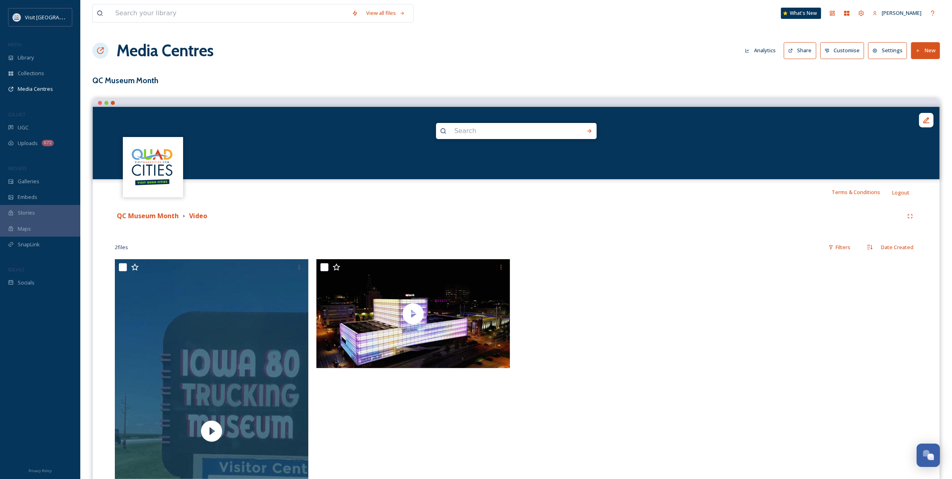
click at [784, 57] on button "New" at bounding box center [925, 50] width 29 height 16
click at [784, 69] on span "Add Files" at bounding box center [921, 69] width 22 height 8
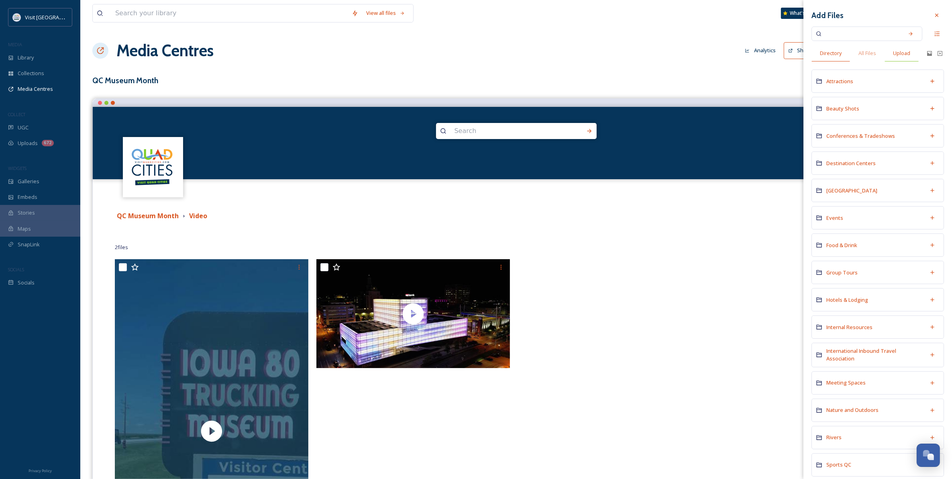
click at [784, 51] on span "Upload" at bounding box center [901, 53] width 17 height 8
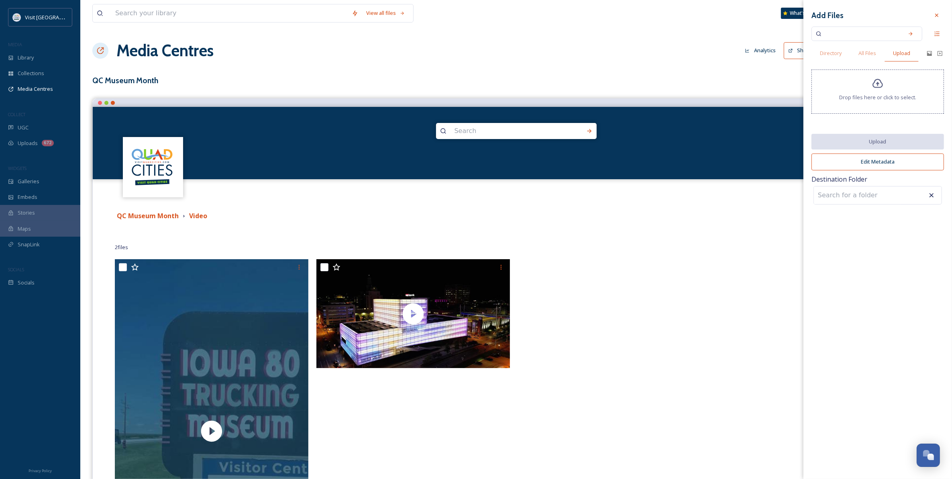
click at [784, 88] on div "Drop files here or click to select." at bounding box center [878, 91] width 133 height 44
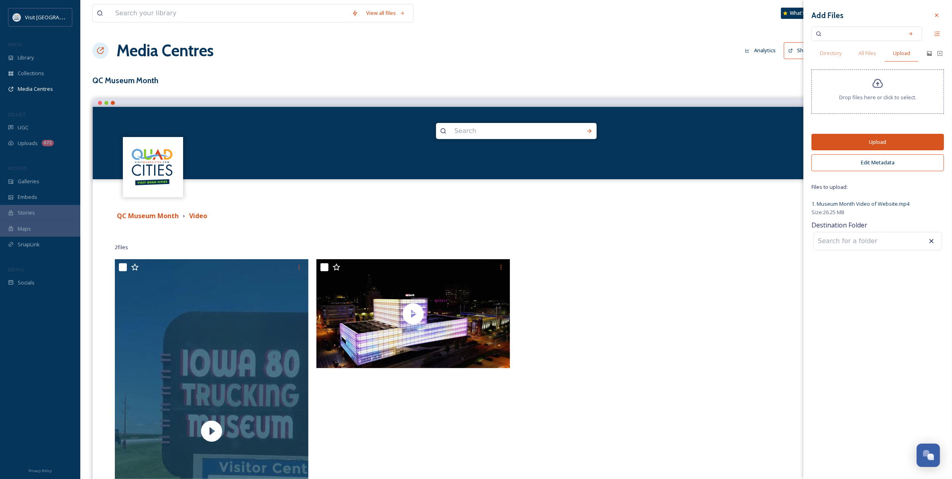
click at [784, 147] on button "Upload" at bounding box center [878, 142] width 133 height 16
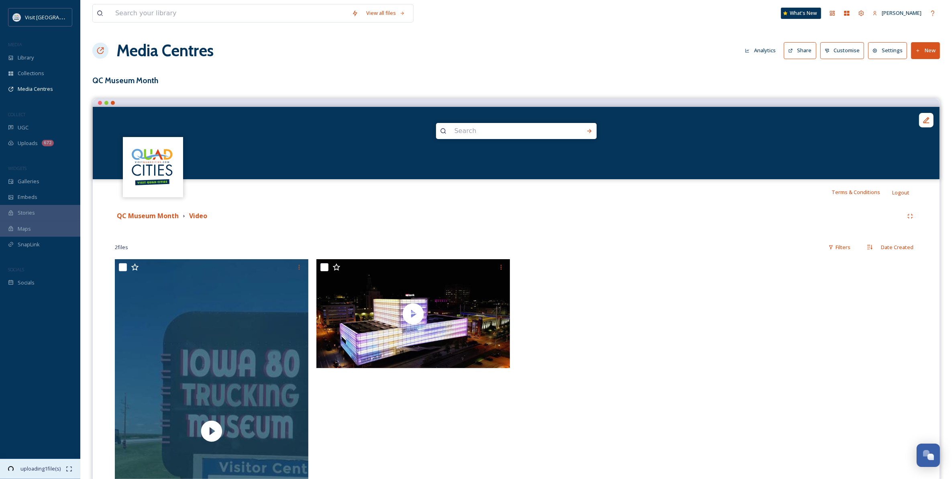
click at [43, 432] on span "00:14 remaining" at bounding box center [41, 476] width 50 height 8
